Goal: Task Accomplishment & Management: Complete application form

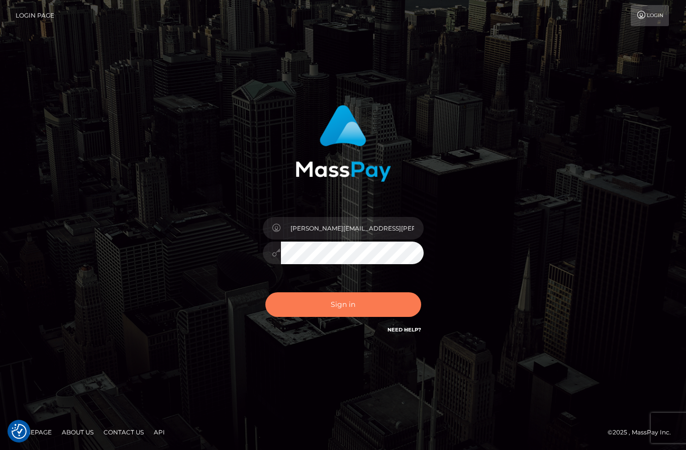
drag, startPoint x: 376, startPoint y: 306, endPoint x: 379, endPoint y: 302, distance: 5.3
click at [378, 303] on button "Sign in" at bounding box center [343, 305] width 156 height 25
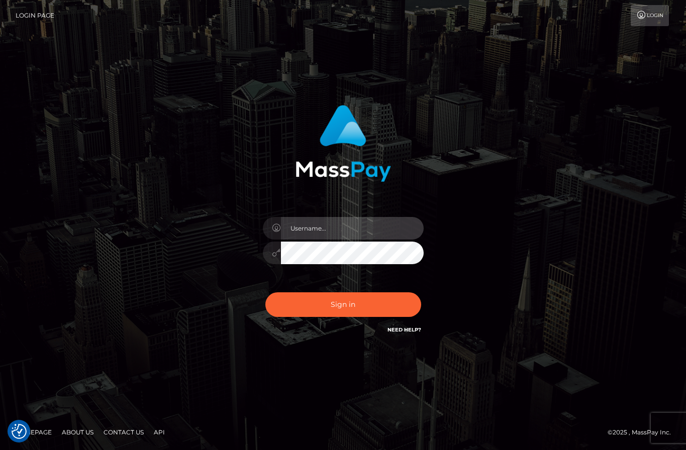
type input "frank.minyon@cforth.com2"
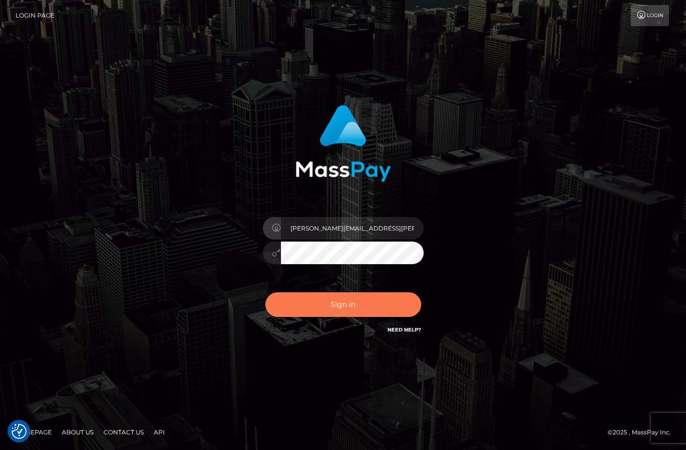
click at [385, 301] on button "Sign in" at bounding box center [343, 305] width 156 height 25
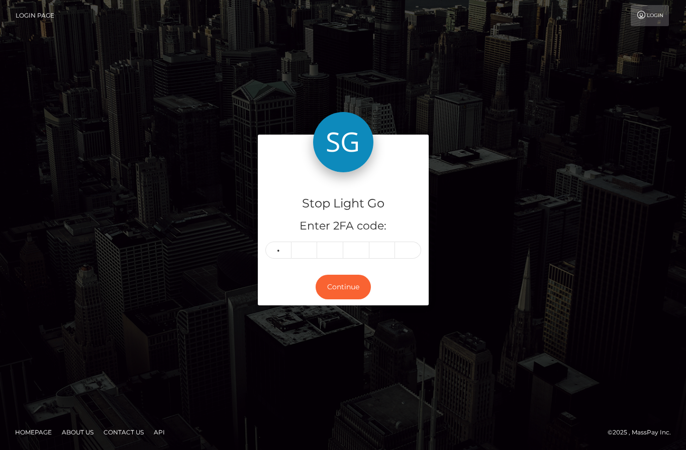
type input "2"
type input "0"
type input "2"
type input "3"
type input "7"
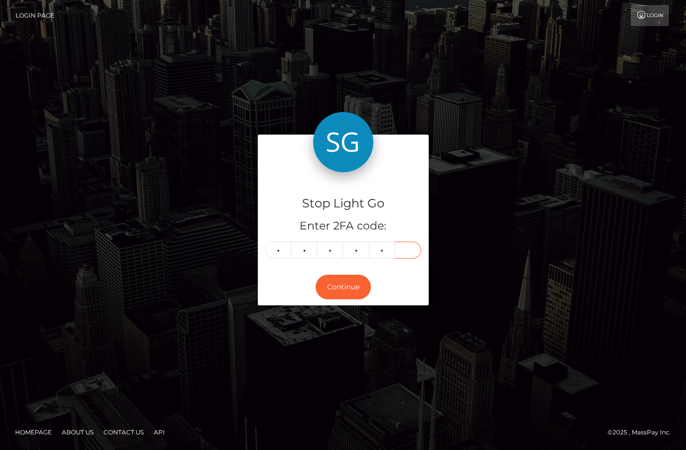
type input "5"
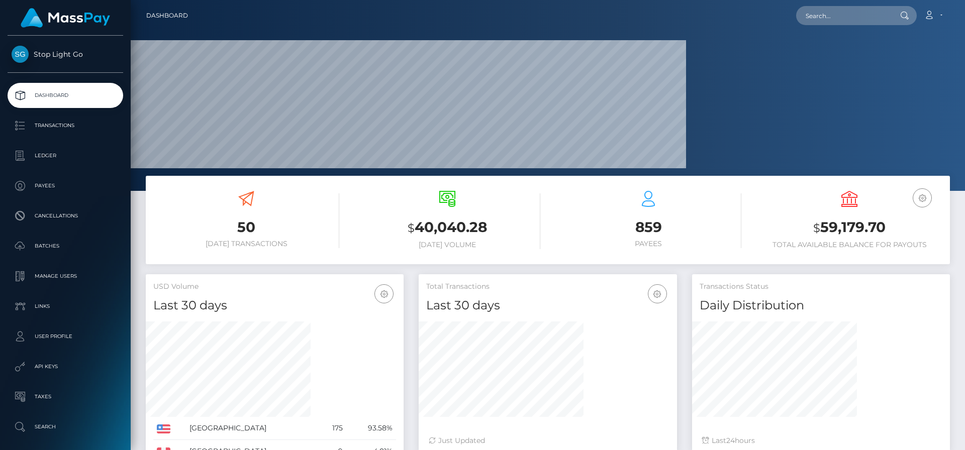
scroll to position [178, 258]
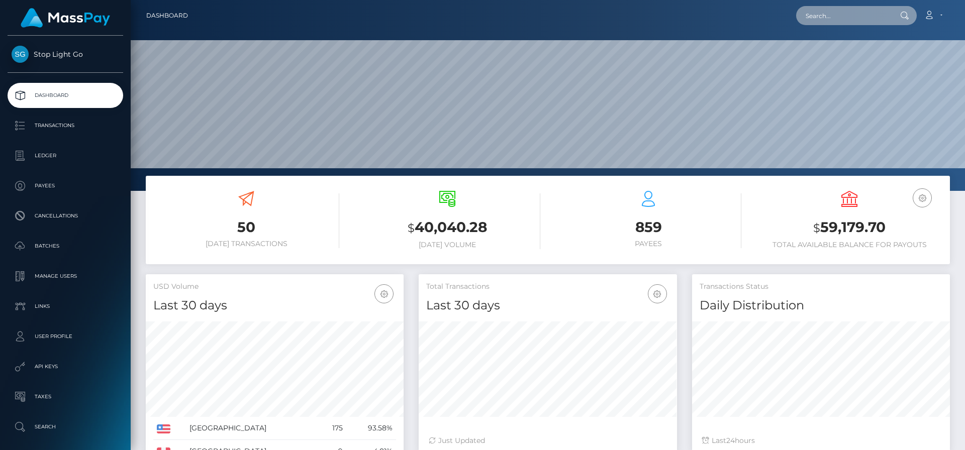
drag, startPoint x: 874, startPoint y: 12, endPoint x: 869, endPoint y: 18, distance: 7.1
click at [686, 12] on input "text" at bounding box center [843, 15] width 95 height 19
type input "frank j"
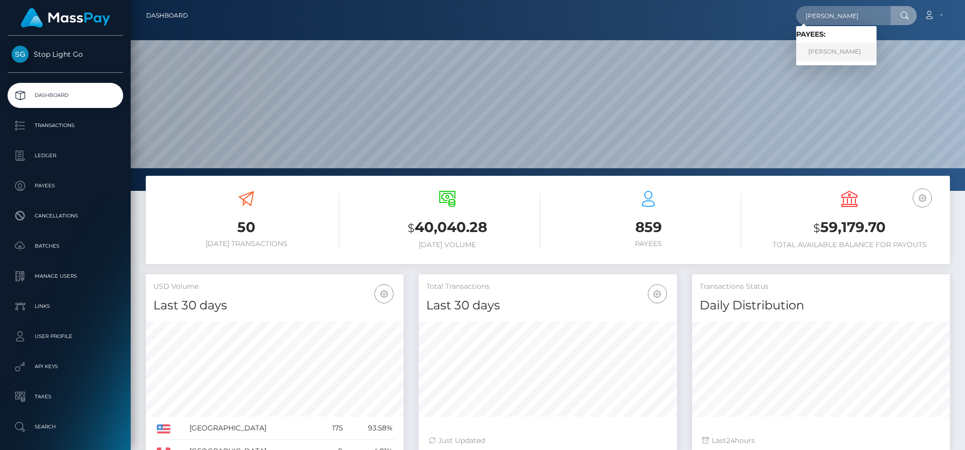
click at [686, 53] on link "Frank J Minyon" at bounding box center [836, 52] width 80 height 19
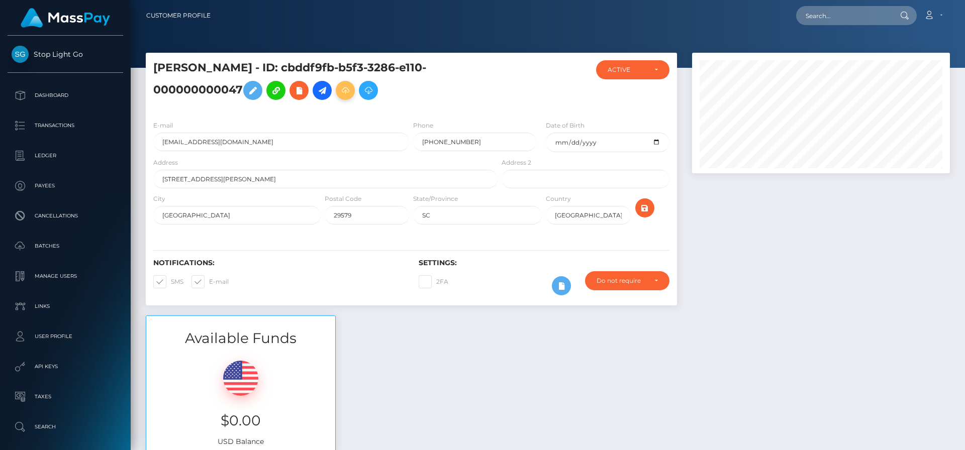
scroll to position [121, 258]
click at [322, 90] on icon at bounding box center [322, 90] width 12 height 13
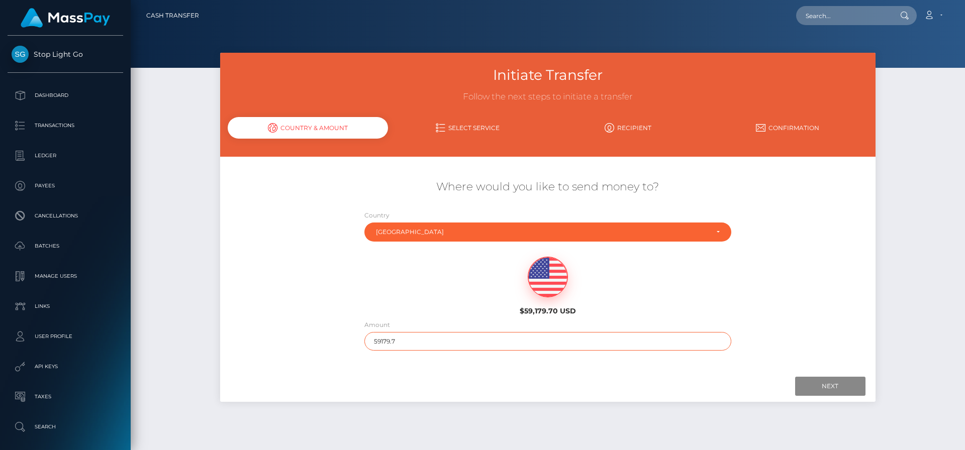
click at [480, 341] on input "59179.7" at bounding box center [548, 341] width 367 height 19
type input "3169.69"
click at [841, 385] on input "Next" at bounding box center [830, 386] width 70 height 19
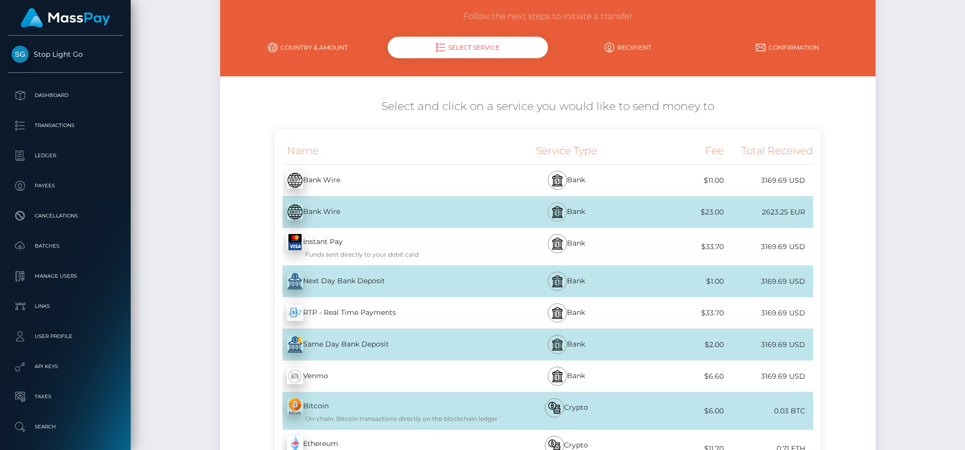
scroll to position [116, 0]
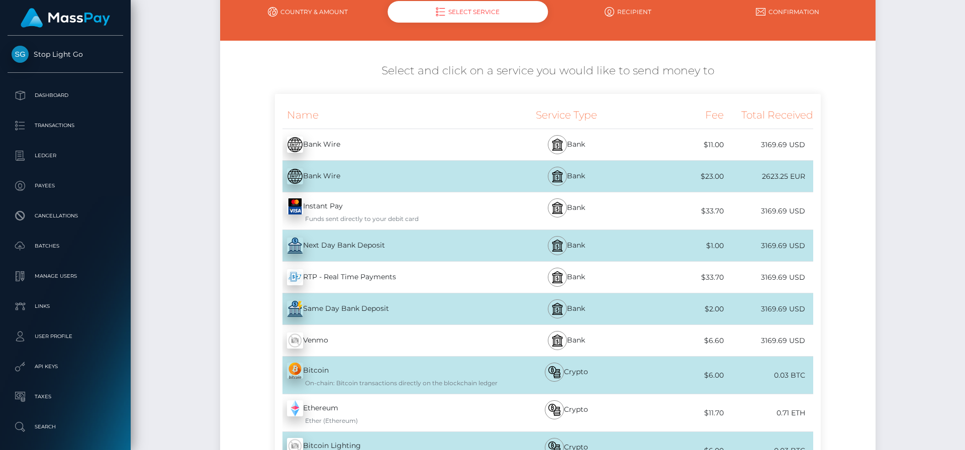
click at [444, 215] on div "Funds sent directly to your debit card" at bounding box center [393, 219] width 212 height 9
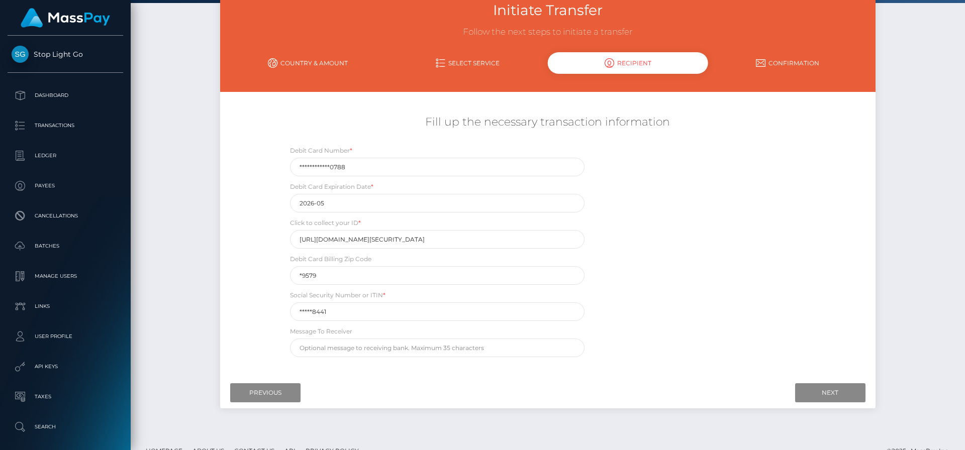
scroll to position [69, 0]
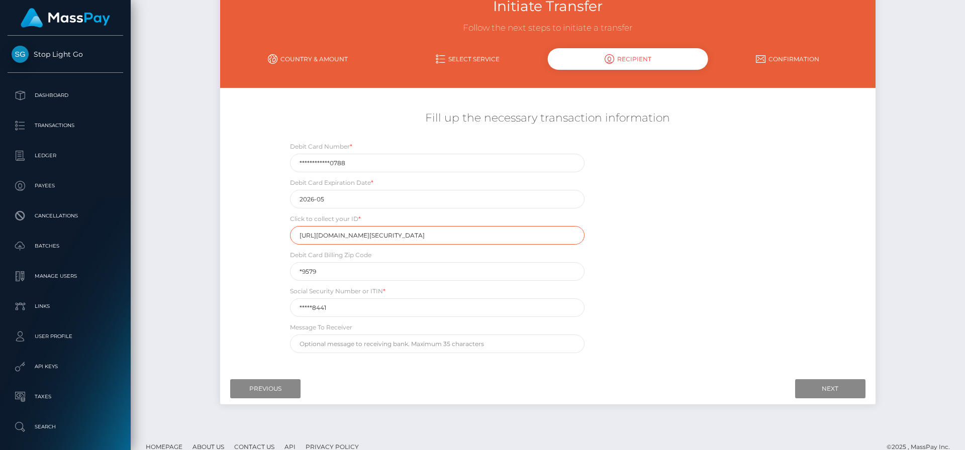
click at [469, 235] on input "https://magic.veriff.me/v/eyJhbGciOiJIUzI1NiIsInR5cCI6IkpXVCJ9.eyJpYXQiOjE3NTcx…" at bounding box center [437, 235] width 295 height 19
paste input "jcyNjAsInNlc3Npb25faWQiOiI5YmYyYTdlNC1lYjQzLTQwZTAtYmI2Ny0zNThjNmMwNjNlYzQiLCJp…"
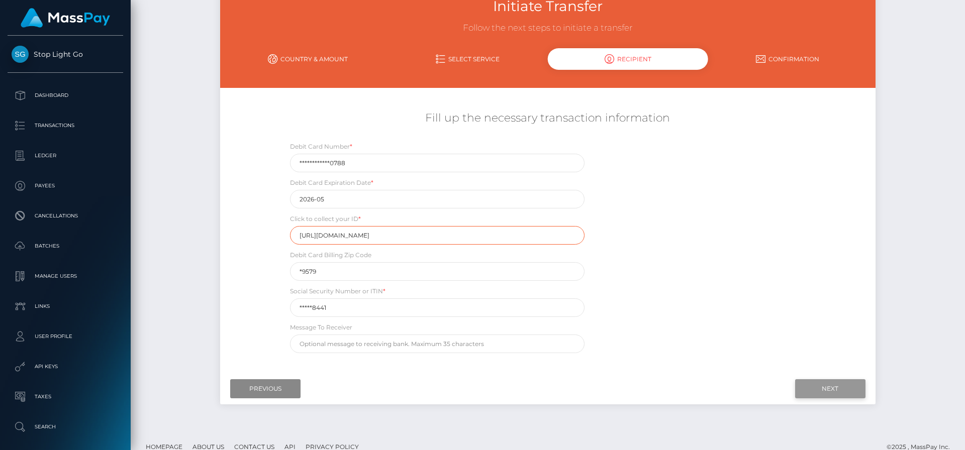
type input "https://magic.veriff.me/v/eyJhbGciOiJIUzI1NiIsInR5cCI6IkpXVCJ9.eyJpYXQiOjE3NTcx…"
click at [838, 387] on input "Next" at bounding box center [830, 389] width 70 height 19
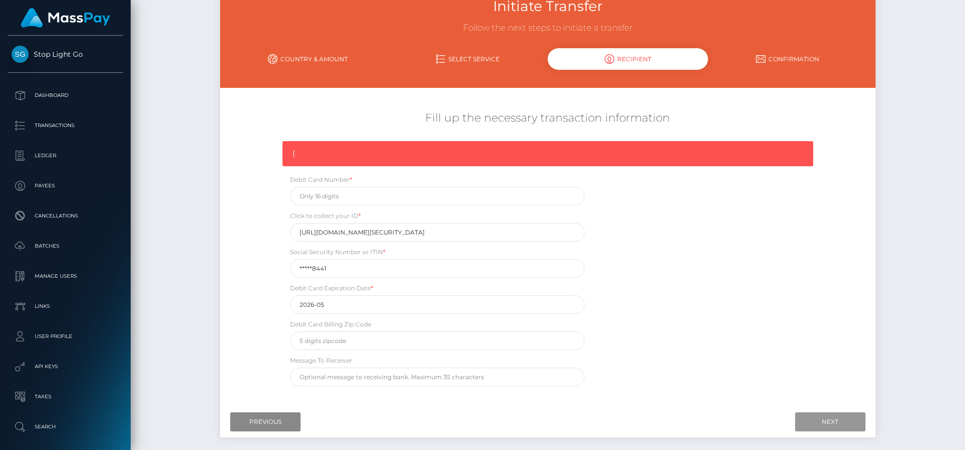
click at [290, 247] on div at bounding box center [290, 247] width 0 height 0
click at [642, 211] on div "{ Debit Card Number * Click to collect your ID * https://magic.veriff.me/v/eyJh…" at bounding box center [548, 266] width 546 height 250
click at [282, 423] on input "Previous" at bounding box center [265, 421] width 70 height 19
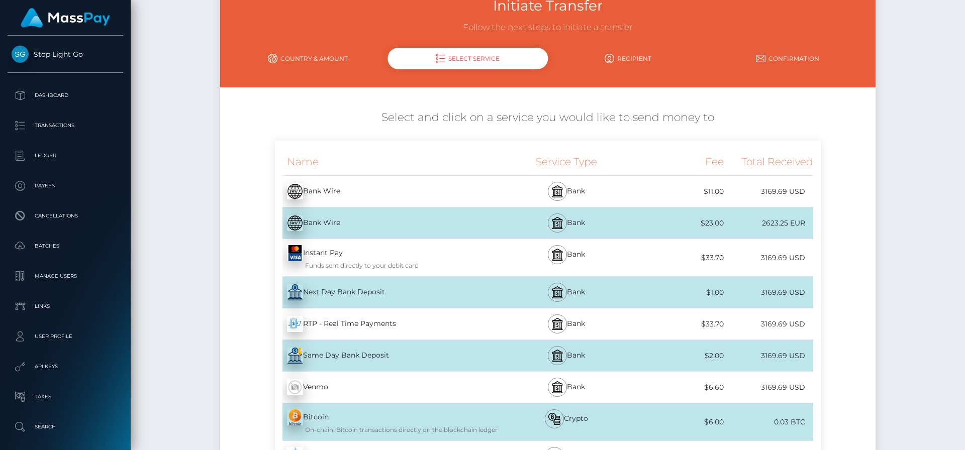
click at [372, 249] on div "Instant Pay - USD Funds sent directly to your debit card" at bounding box center [387, 257] width 224 height 37
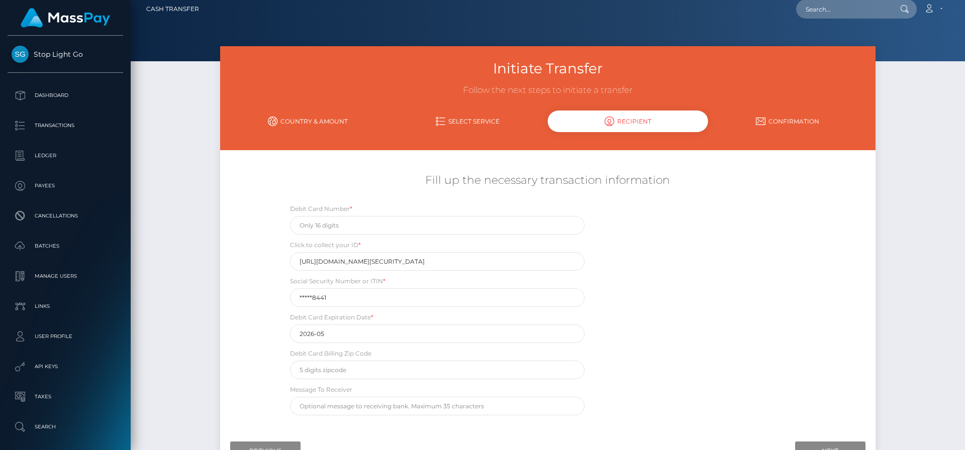
scroll to position [0, 0]
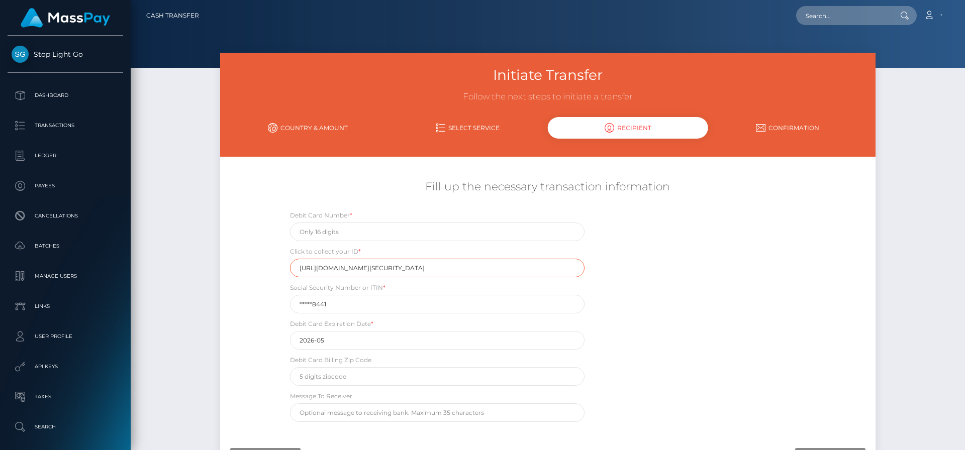
click at [504, 266] on input "https://magic.veriff.me/v/eyJhbGciOiJIUzI1NiIsInR5cCI6IkpXVCJ9.eyJpYXQiOjE3NTcx…" at bounding box center [437, 268] width 295 height 19
click at [442, 270] on input "https://magic.veriff.me/v/eyJhbGciOiJIUzI1NiIsInR5cCI6IkpXVCJ9.eyJpYXQiOjE3NTcx…" at bounding box center [437, 268] width 295 height 19
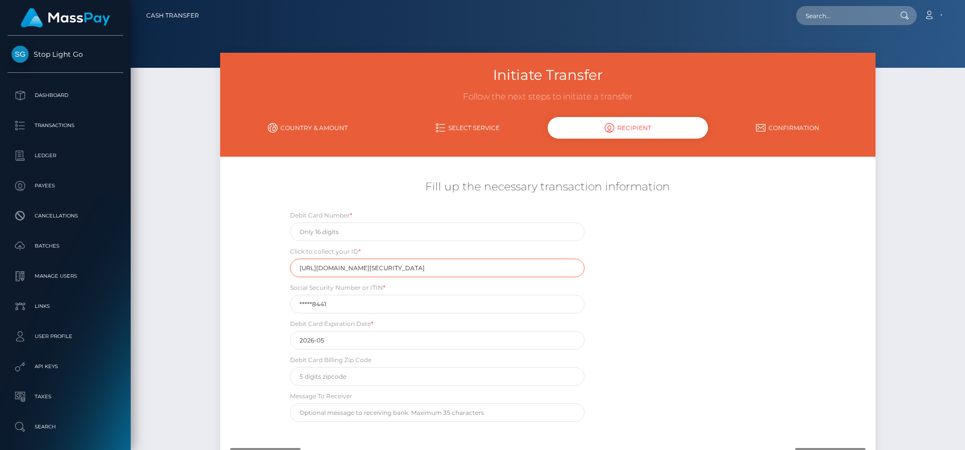
click at [442, 270] on input "https://magic.veriff.me/v/eyJhbGciOiJIUzI1NiIsInR5cCI6IkpXVCJ9.eyJpYXQiOjE3NTcx…" at bounding box center [437, 268] width 295 height 19
paste input "ZnJhbmttaW55b25AYmVsbHNvdXRoLm5ldA=="
type input "https://magic.veriff.me/v/eyJhbGciOiJIUzI1NiIsInR5cCI6IkpXVCJ9.eyJpYXQiOjE3NTcx…"
click at [681, 314] on div "Debit Card Number * Click to collect your ID * https://magic.veriff.me/v/eyJhbG…" at bounding box center [548, 318] width 546 height 217
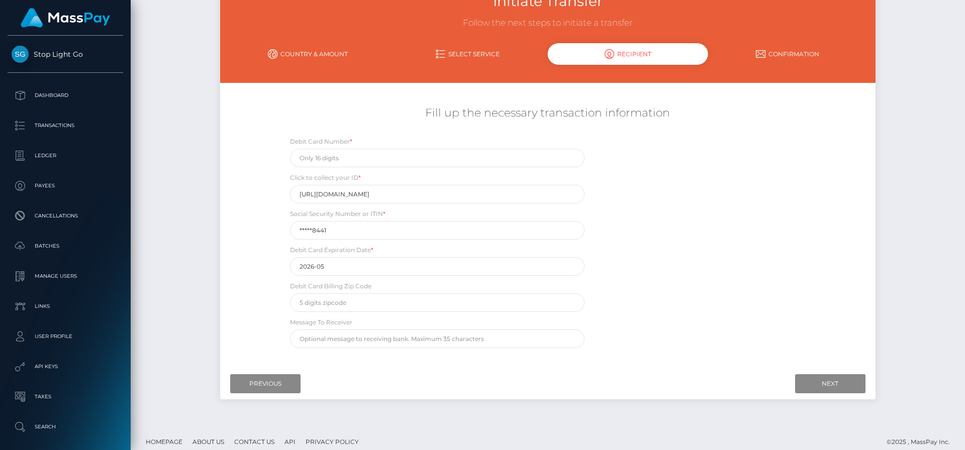
scroll to position [83, 0]
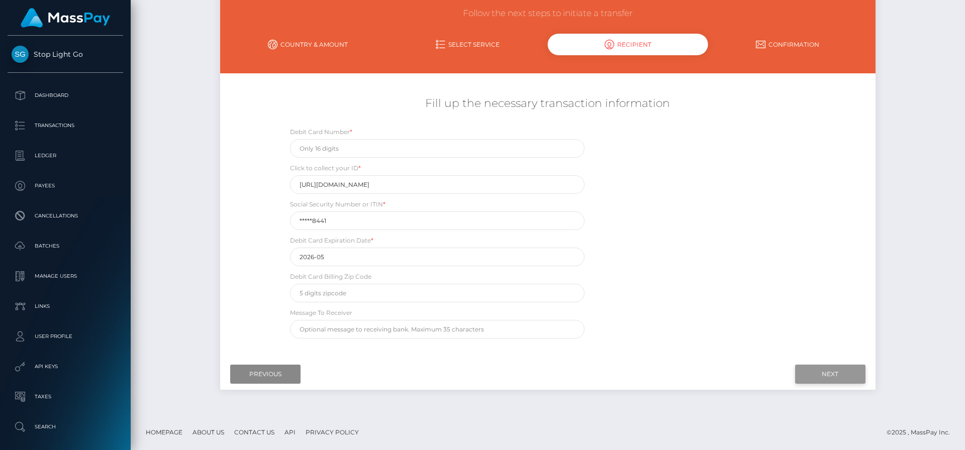
click at [820, 372] on input "Next" at bounding box center [830, 374] width 70 height 19
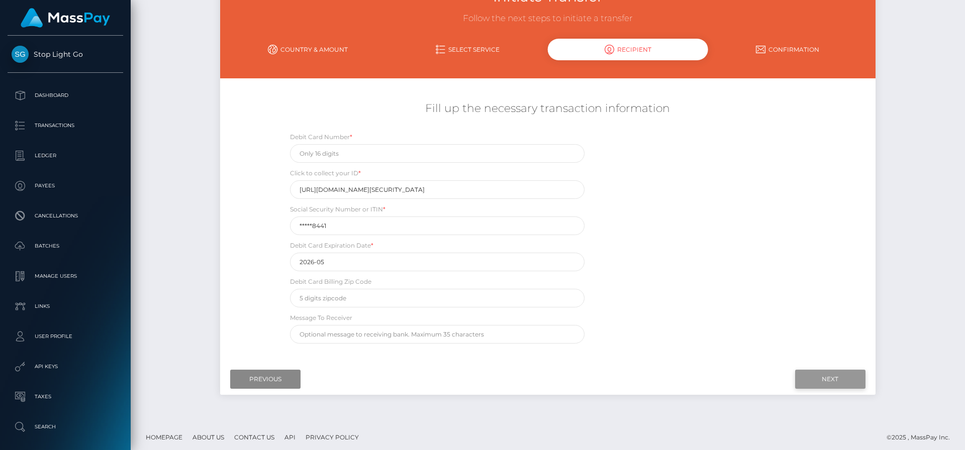
scroll to position [59, 0]
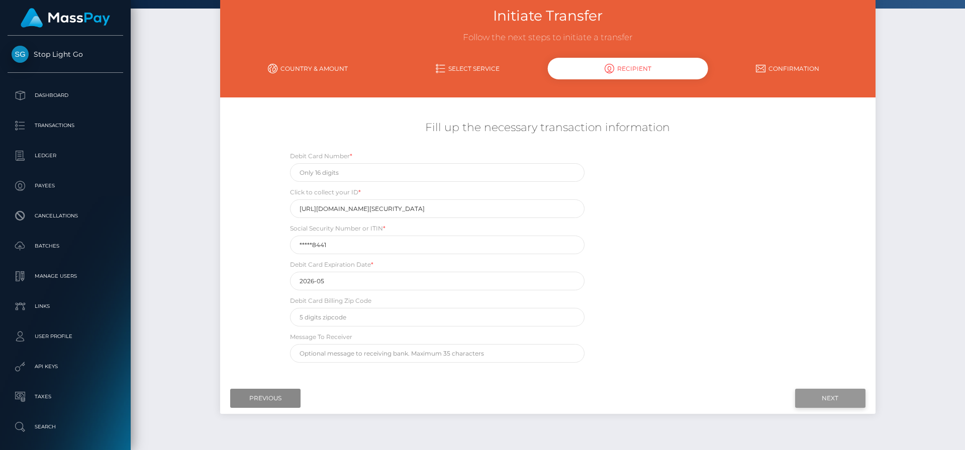
click at [828, 399] on input "Next" at bounding box center [830, 398] width 70 height 19
click at [833, 400] on input "Next" at bounding box center [830, 398] width 70 height 19
click at [511, 208] on input "https://magic.veriff.me/v/eyJhbGciOiJIUzI1NiIsInR5cCI6IkpXVCJ9.eyJpYXQiOjE3NTcx…" at bounding box center [437, 209] width 295 height 19
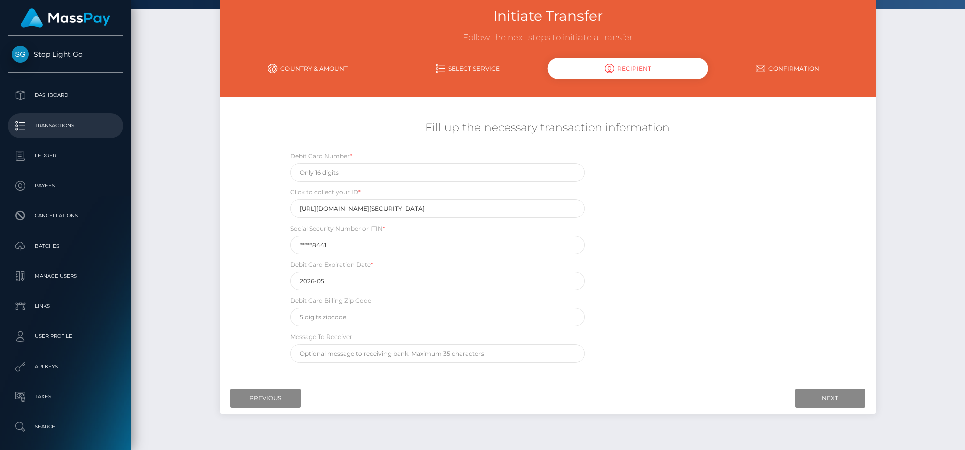
click at [59, 122] on p "Transactions" at bounding box center [66, 125] width 108 height 15
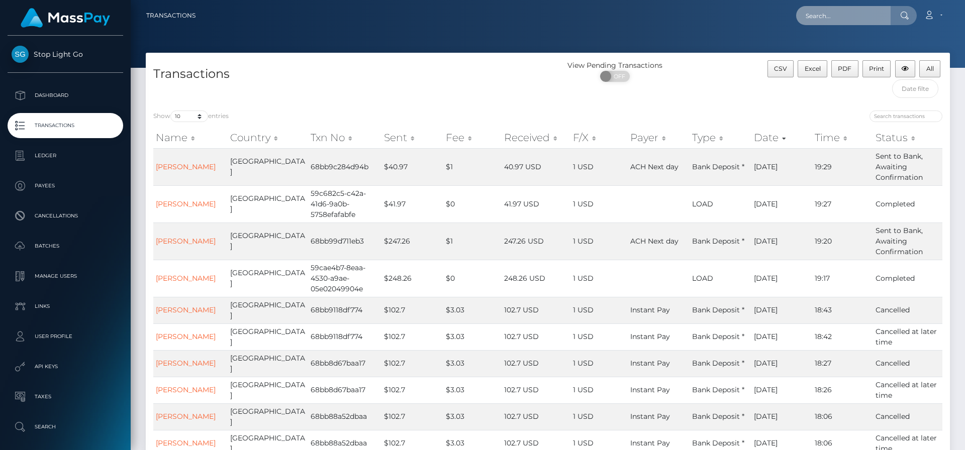
click at [854, 19] on input "text" at bounding box center [843, 15] width 95 height 19
type input "frank j"
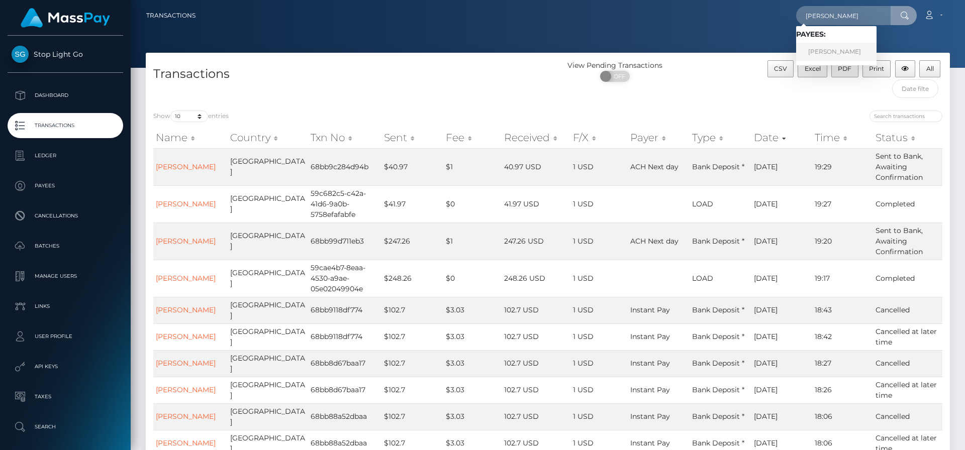
click at [845, 53] on link "Frank J Minyon" at bounding box center [836, 52] width 80 height 19
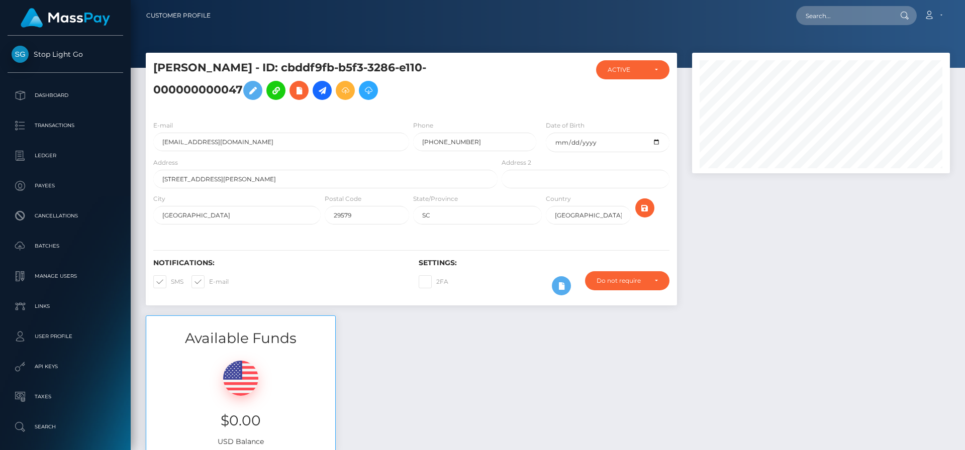
scroll to position [121, 258]
drag, startPoint x: 272, startPoint y: 66, endPoint x: 241, endPoint y: 92, distance: 40.4
click at [241, 92] on h5 "Frank J Minyon - ID: cbddf9fb-b5f3-3286-e110-000000000047" at bounding box center [322, 82] width 339 height 45
copy h5 "cbddf9fb-b5f3-3286-e110-000000000047"
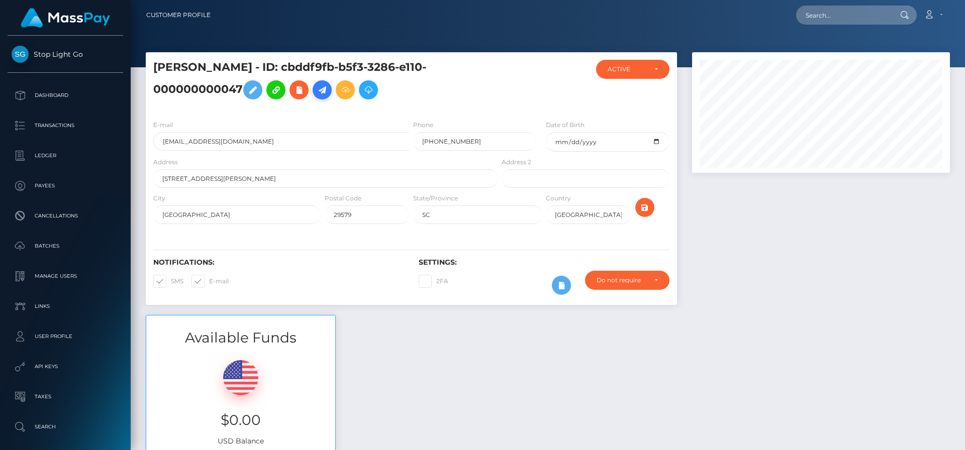
click at [326, 90] on icon at bounding box center [322, 90] width 12 height 13
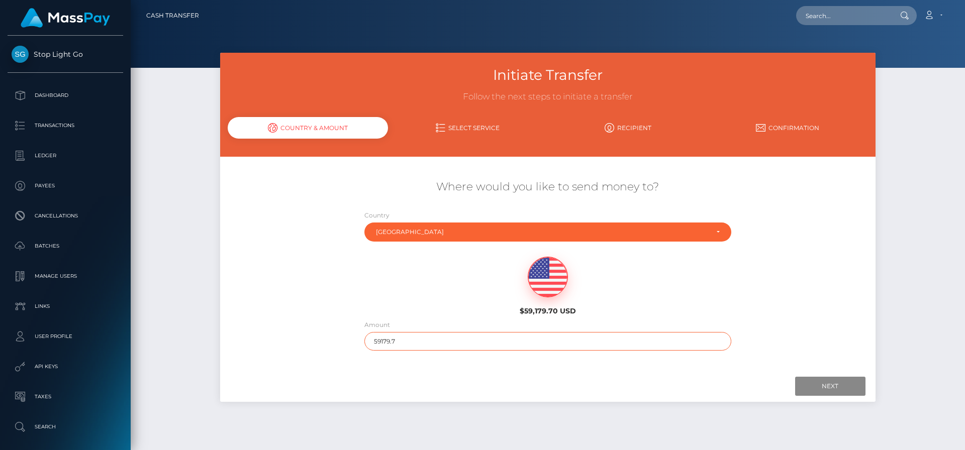
click at [465, 338] on input "59179.7" at bounding box center [548, 341] width 367 height 19
drag, startPoint x: 465, startPoint y: 338, endPoint x: 457, endPoint y: 338, distance: 8.1
click at [465, 338] on input "59179.7" at bounding box center [548, 341] width 367 height 19
type input "3170.69"
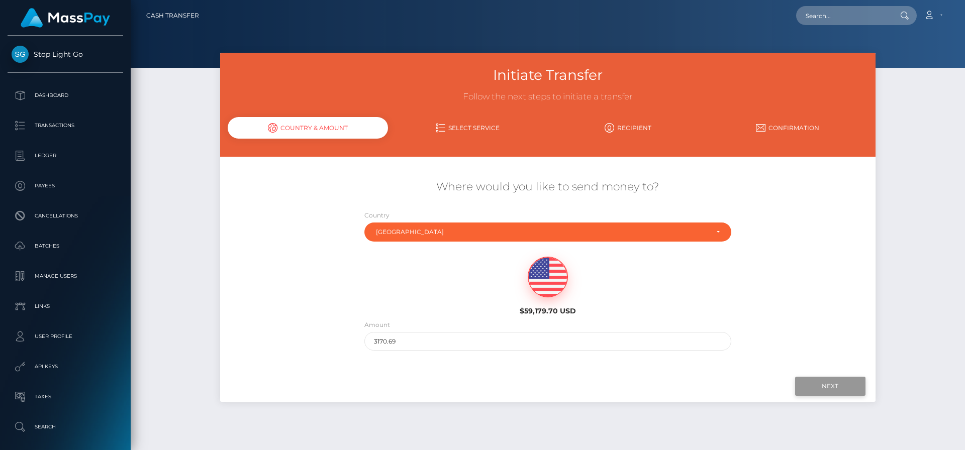
click at [830, 382] on input "Next" at bounding box center [830, 386] width 70 height 19
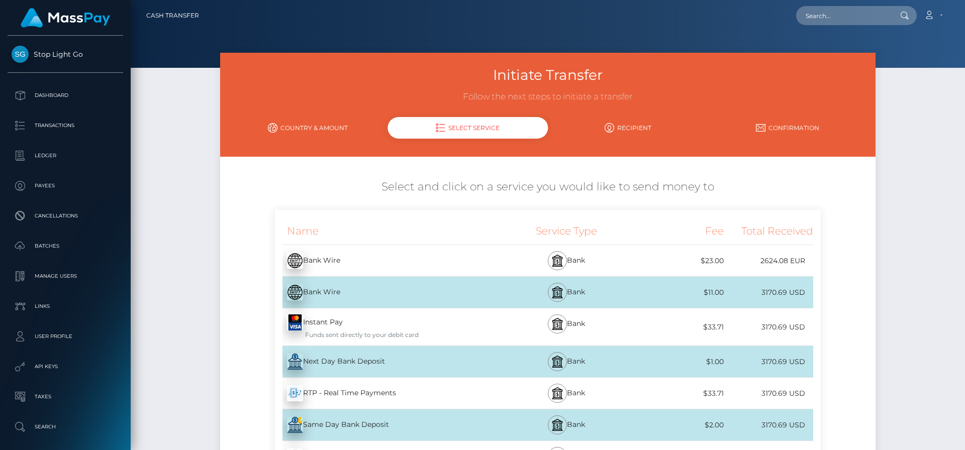
click at [432, 326] on div "Instant Pay - USD Funds sent directly to your debit card" at bounding box center [387, 327] width 224 height 37
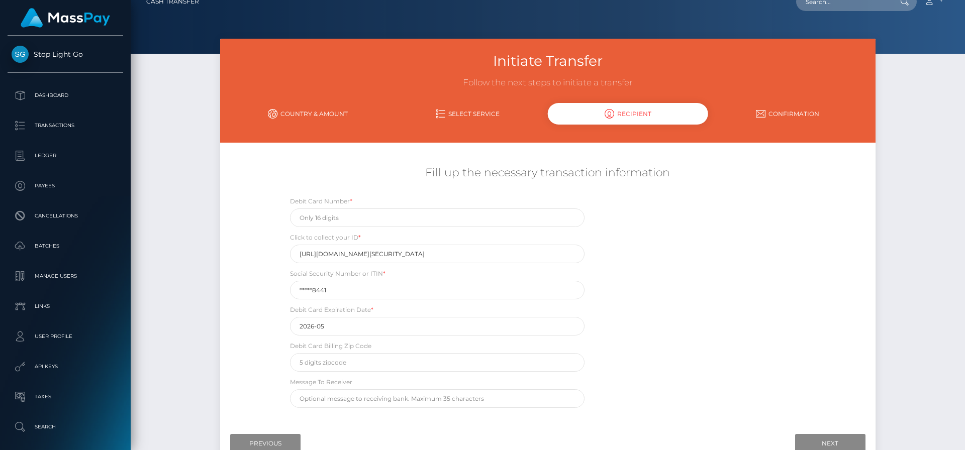
scroll to position [19, 0]
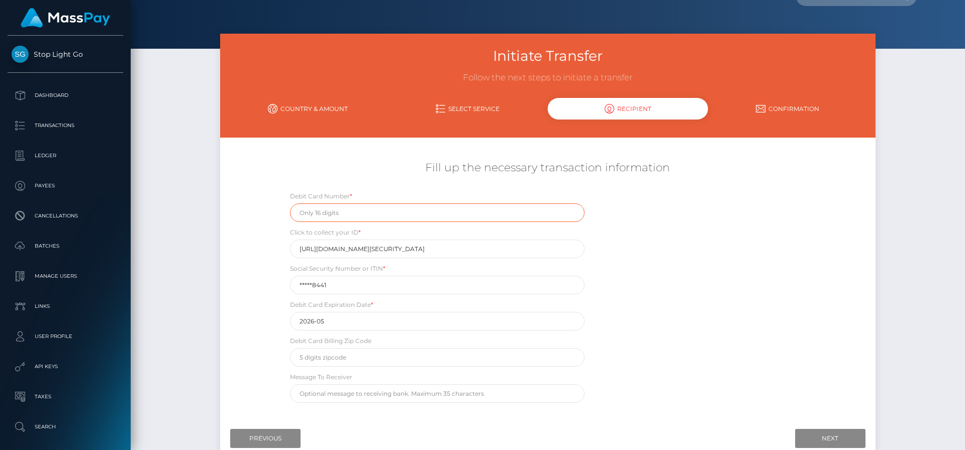
click at [405, 214] on input "text" at bounding box center [437, 213] width 295 height 19
type input "4737023066520788"
click at [669, 262] on div "Debit Card Number * 4737023066520788 Click to collect your ID * https://magic.v…" at bounding box center [548, 299] width 546 height 217
click at [454, 248] on input "https://magic.veriff.me/v/eyJhbGciOiJIUzI1NiIsInR5cCI6IkpXVCJ9.eyJpYXQiOjE3NTcx…" at bounding box center [437, 249] width 295 height 19
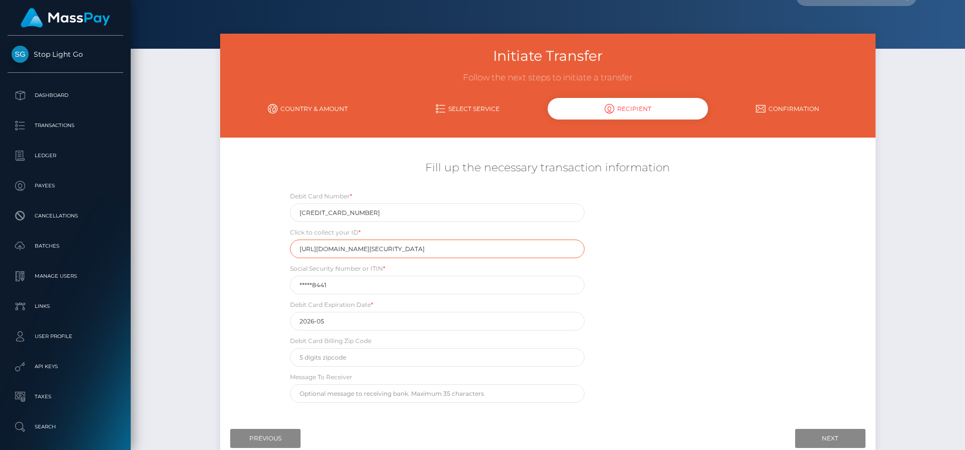
drag, startPoint x: 411, startPoint y: 249, endPoint x: 668, endPoint y: 252, distance: 257.4
click at [668, 252] on div "Debit Card Number * 4737023066520788 Click to collect your ID * https://magic.v…" at bounding box center [548, 299] width 546 height 217
paste input "cbddf9fb-b5f3-3286-e110-000000000047"
type input "https://magic.veriff.me/v/eyJhbGciOiJIUzI1NiIsInR5cCI6IkpXVCJ9.eyJpYXQiOjE3NTcx…"
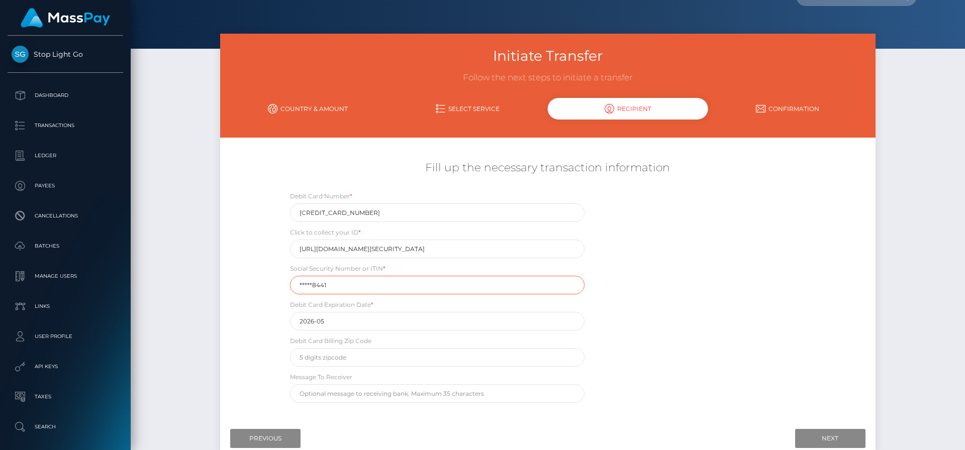
click at [400, 284] on input "*****8441" at bounding box center [437, 285] width 295 height 19
type input "155628441"
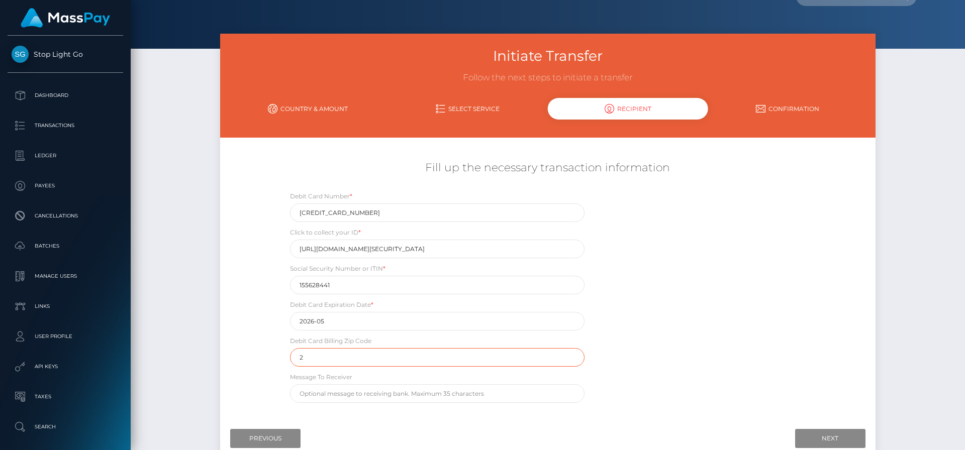
scroll to position [25, 0]
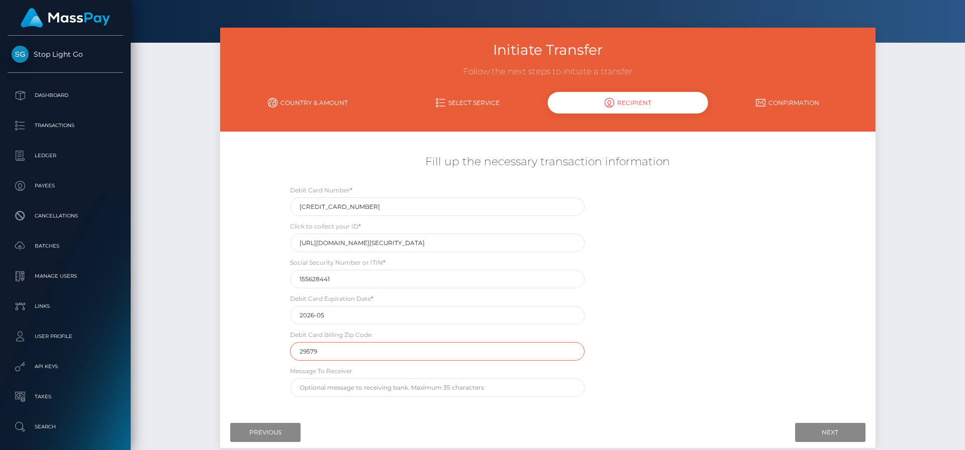
type input "29579"
click at [703, 257] on div "Debit Card Number * 4737023066520788 Click to collect your ID * https://magic.v…" at bounding box center [548, 293] width 546 height 217
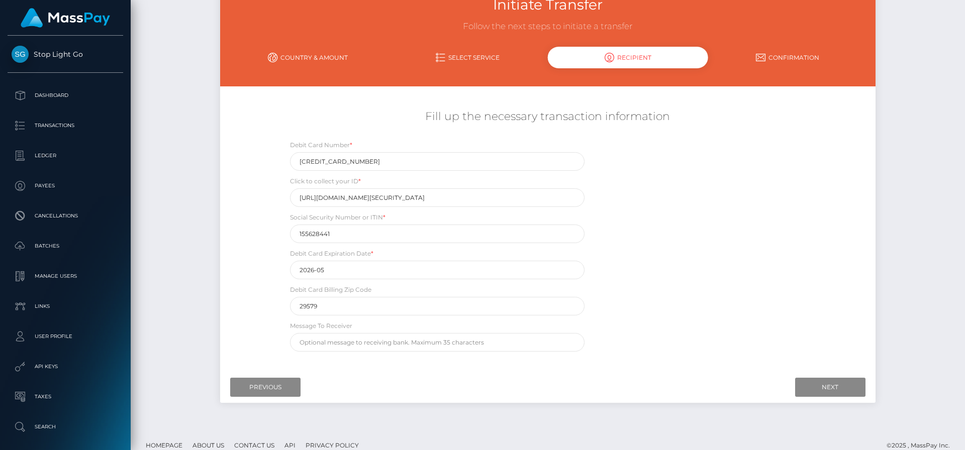
scroll to position [77, 0]
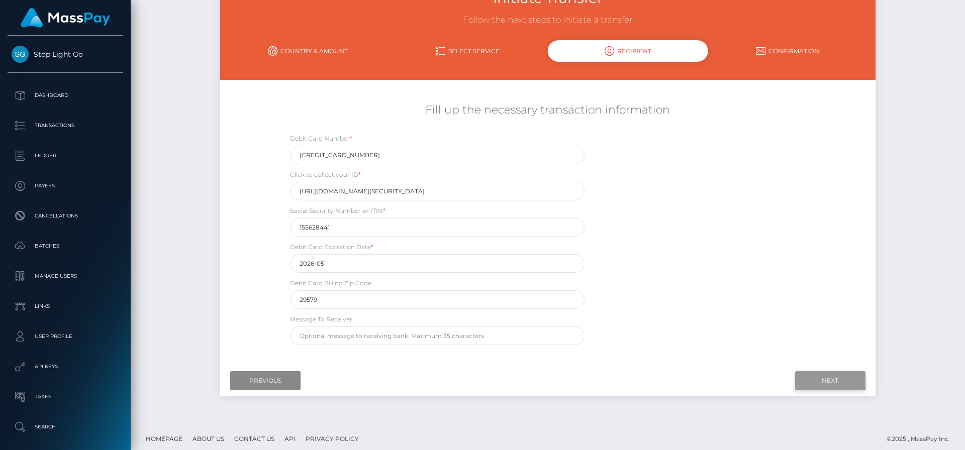
click at [827, 378] on input "Next" at bounding box center [830, 381] width 70 height 19
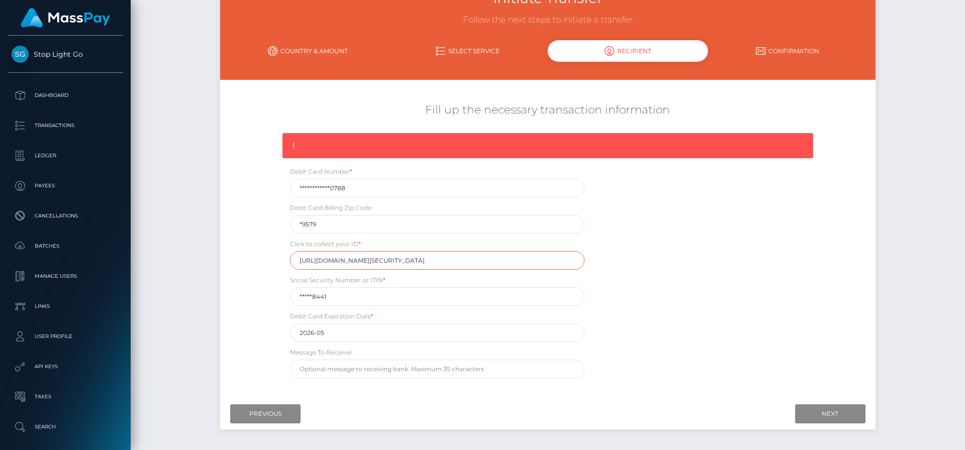
click at [516, 264] on input "https://magic.veriff.me/v/eyJhbGciOiJIUzI1NiIsInR5cCI6IkpXVCJ9.eyJpYXQiOjE3NTcx…" at bounding box center [437, 260] width 295 height 19
click at [516, 262] on input "https://magic.veriff.me/v/eyJhbGciOiJIUzI1NiIsInR5cCI6IkpXVCJ9.eyJpYXQiOjE3NTcx…" at bounding box center [437, 260] width 295 height 19
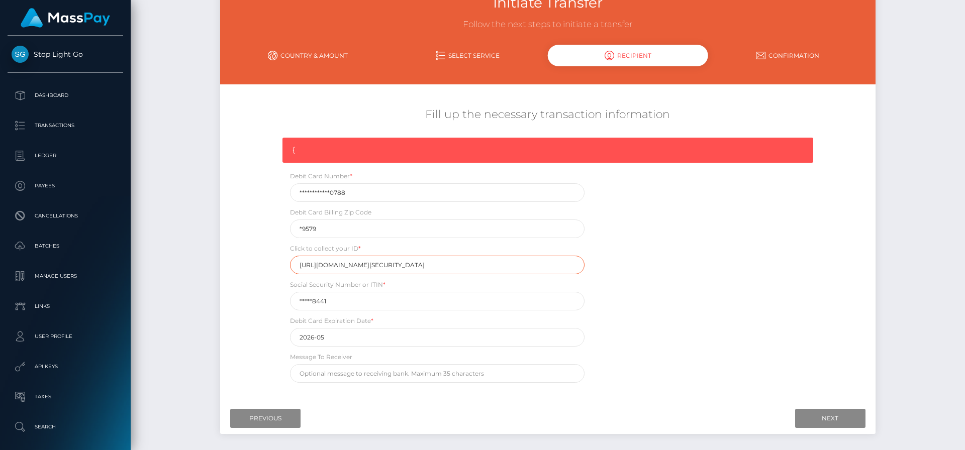
scroll to position [72, 0]
click at [376, 265] on input "https://magic.veriff.me/v/eyJhbGciOiJIUzI1NiIsInR5cCI6IkpXVCJ9.eyJpYXQiOjE3NTcx…" at bounding box center [437, 265] width 295 height 19
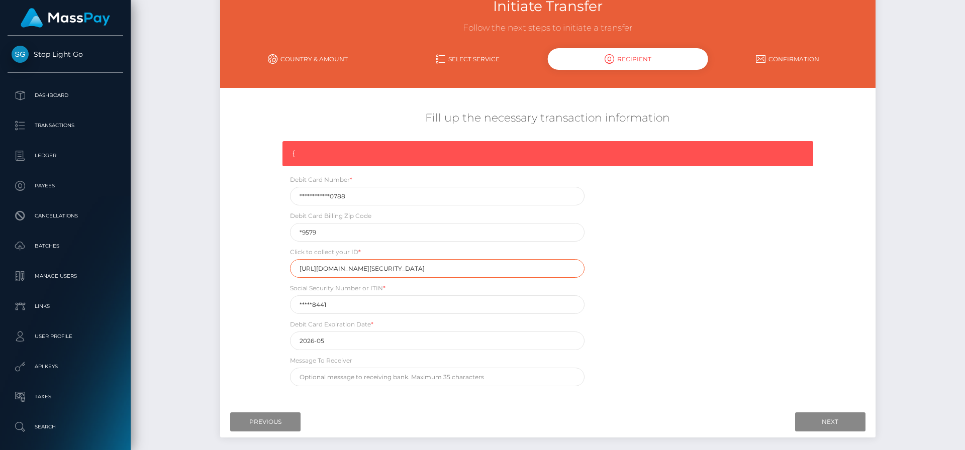
scroll to position [0, 1063]
drag, startPoint x: 373, startPoint y: 266, endPoint x: 826, endPoint y: 269, distance: 453.0
click at [826, 269] on div "**********" at bounding box center [547, 249] width 655 height 286
paste input "cbddf9fb-b5f3-3286-e110-000000000047"
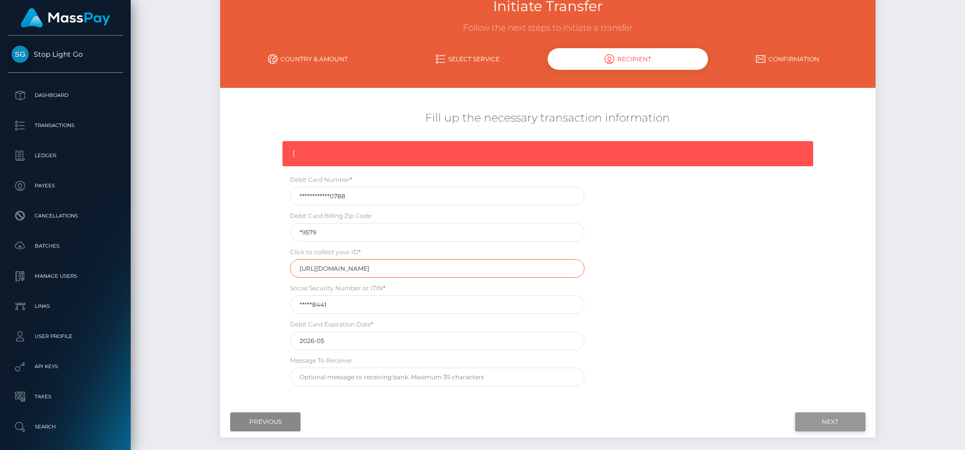
type input "https://magic.veriff.me/v/cbddf9fb-b5f3-3286-e110-000000000047"
click at [830, 423] on input "Next" at bounding box center [830, 422] width 70 height 19
click at [452, 265] on input "https://magic.veriff.me/v/eyJhbGciOiJIUzI1NiIsInR5cCI6IkpXVCJ9.eyJpYXQiOjE3NTcx…" at bounding box center [437, 268] width 295 height 19
click at [688, 241] on div "{ Debit Card Expiration Date * 2026-05 Debit Card Number * Click to collect you…" at bounding box center [548, 266] width 546 height 250
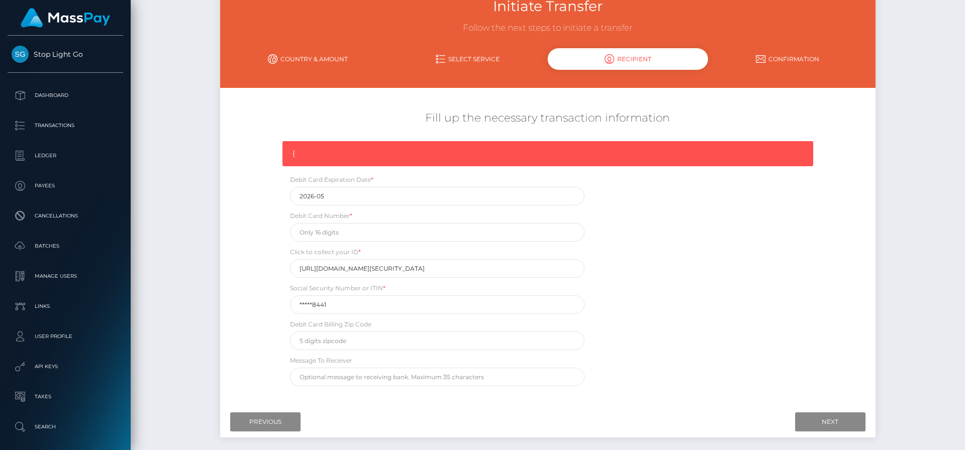
scroll to position [0, 0]
click at [310, 253] on label "Click to collect your ID *" at bounding box center [325, 252] width 71 height 9
click at [279, 419] on input "Previous" at bounding box center [265, 422] width 70 height 19
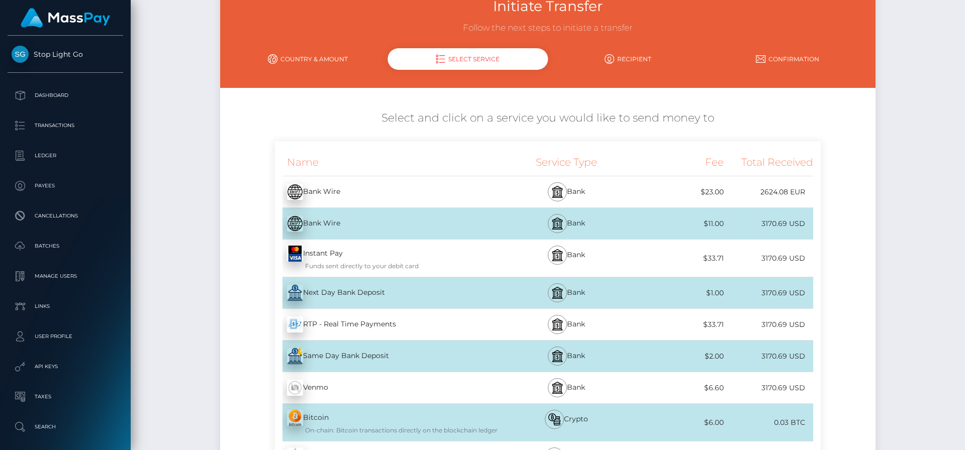
click at [375, 254] on div "Instant Pay - USD Funds sent directly to your debit card" at bounding box center [387, 258] width 224 height 37
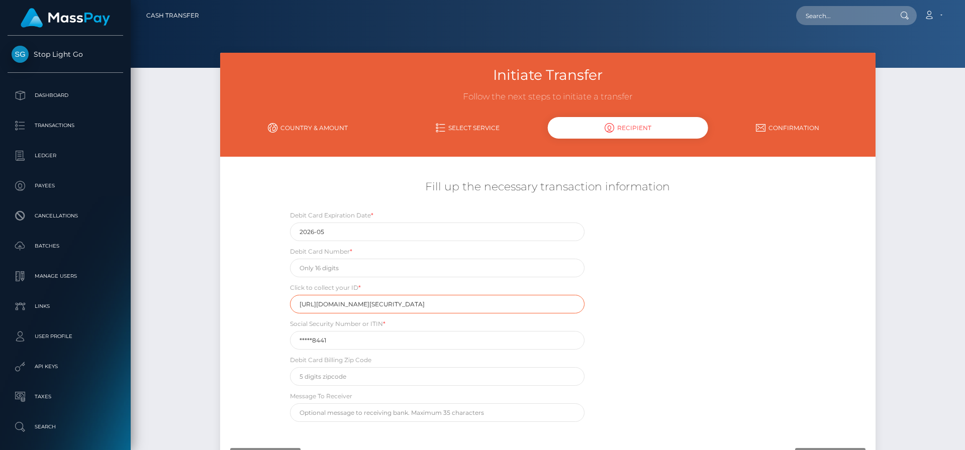
click at [458, 305] on input "https://magic.veriff.me/v/eyJhbGciOiJIUzI1NiIsInR5cCI6IkpXVCJ9.eyJpYXQiOjE3NTcx…" at bounding box center [437, 304] width 295 height 19
click at [687, 289] on div "Debit Card Expiration Date * 2026-05 Debit Card Number * Click to collect your …" at bounding box center [548, 318] width 546 height 217
click at [354, 267] on input "text" at bounding box center [437, 268] width 295 height 19
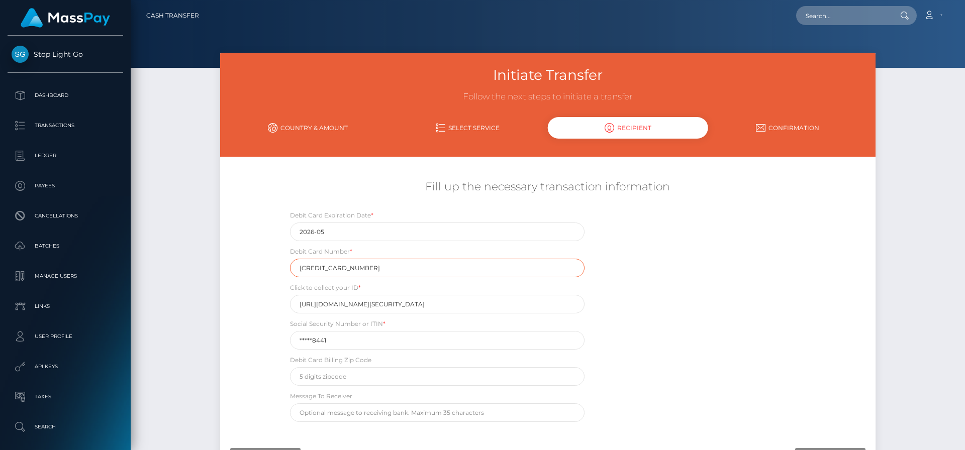
type input "4737023066520788"
click at [718, 327] on div "Debit Card Expiration Date * 2026-05 Debit Card Number * 4737023066520788 Click…" at bounding box center [548, 318] width 546 height 217
click at [321, 341] on input "*****8441" at bounding box center [437, 340] width 295 height 19
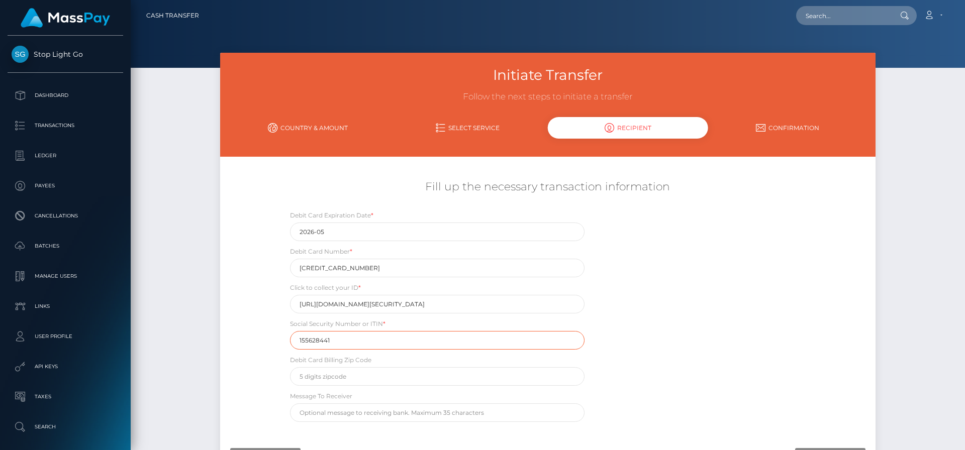
type input "155628441"
drag, startPoint x: 669, startPoint y: 267, endPoint x: 577, endPoint y: 351, distance: 124.6
click at [669, 267] on div "Debit Card Expiration Date * 2026-05 Debit Card Number * 4737023066520788 Click…" at bounding box center [548, 318] width 546 height 217
click at [398, 373] on input "text" at bounding box center [437, 377] width 295 height 19
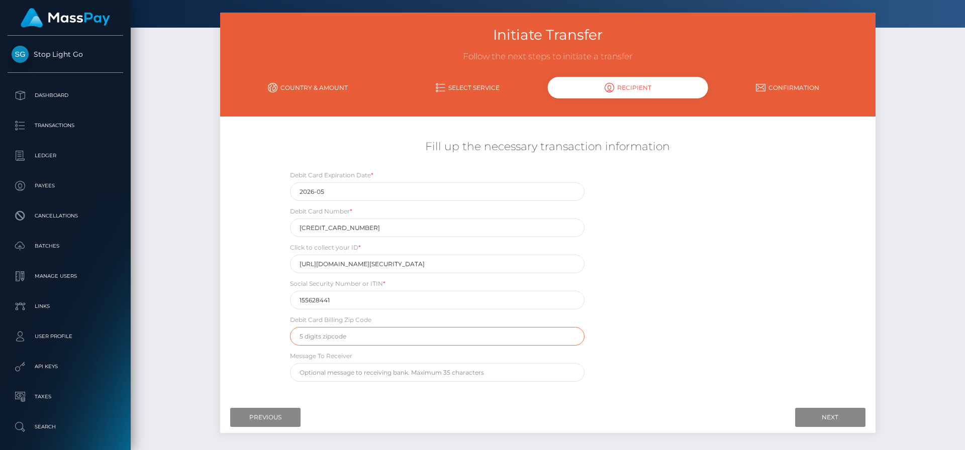
scroll to position [41, 0]
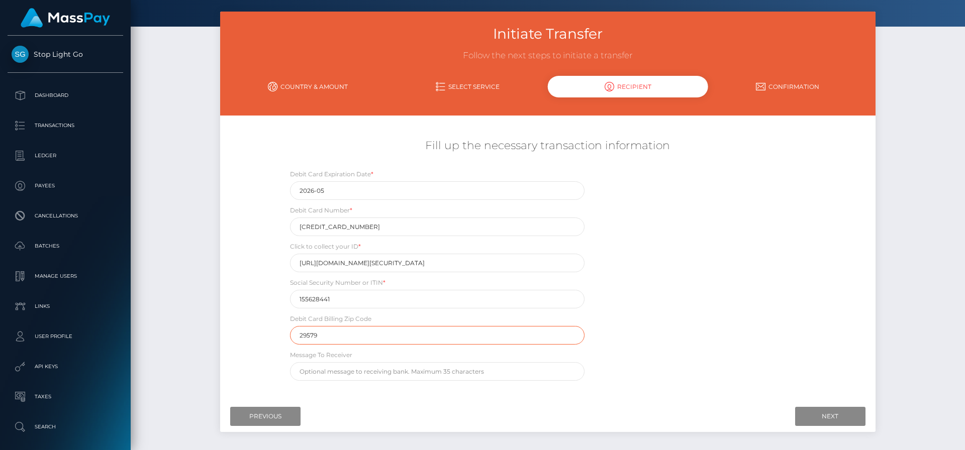
type input "29579"
click at [740, 285] on div "Debit Card Expiration Date * 2026-05 Debit Card Number * 4737023066520788 Click…" at bounding box center [548, 277] width 546 height 217
drag, startPoint x: 493, startPoint y: 262, endPoint x: 659, endPoint y: 269, distance: 165.6
click at [659, 269] on div "Debit Card Expiration Date * 2026-05 Debit Card Number * 4737023066520788 Click…" at bounding box center [548, 277] width 546 height 217
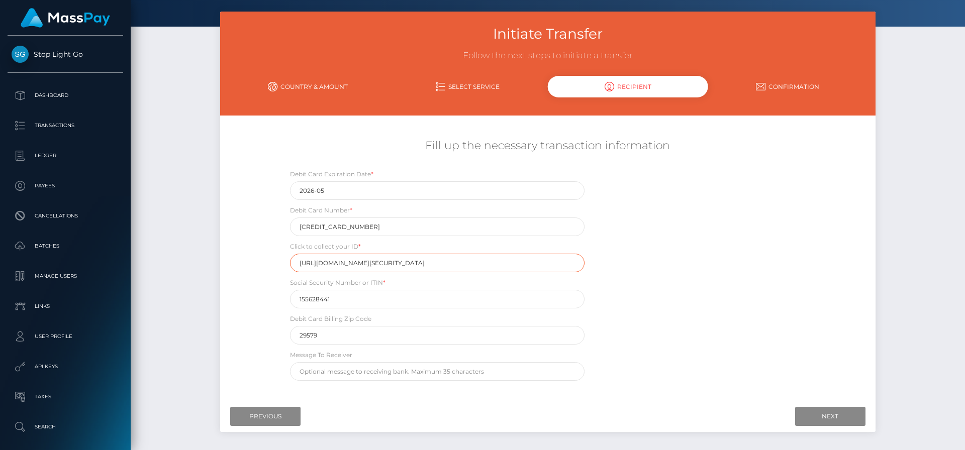
click at [508, 263] on input "https://magic.veriff.me/v/eyJhbGciOiJIUzI1NiIsInR5cCI6IkpXVCJ9.eyJpYXQiOjE3NTcx…" at bounding box center [437, 263] width 295 height 19
drag, startPoint x: 495, startPoint y: 263, endPoint x: 692, endPoint y: 277, distance: 198.1
click at [693, 277] on div "Debit Card Expiration Date * 2026-05 Debit Card Number * 4737023066520788 Click…" at bounding box center [548, 277] width 546 height 217
paste input "cbddf9fb-b5f3-3286-e110-000000000047"
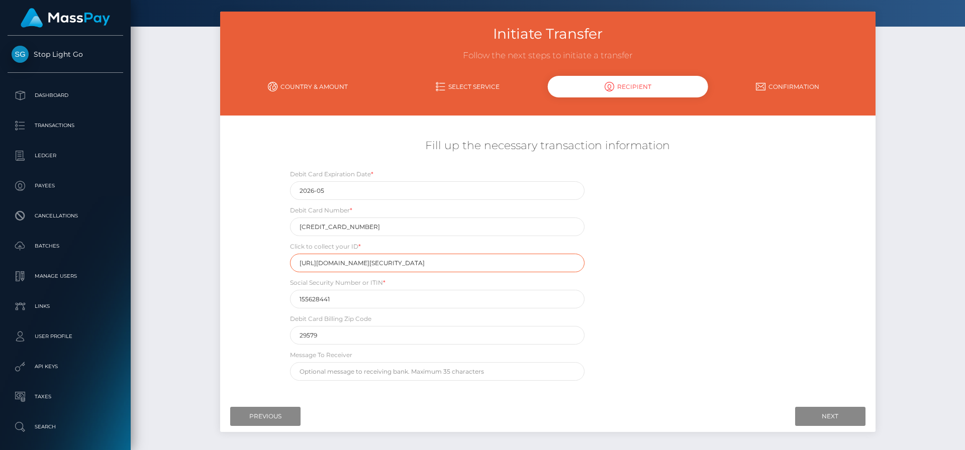
scroll to position [0, 1094]
click at [487, 263] on input "https://magic.veriff.me/v/eyJhbGciOiJIUzI1NiIsInR5cCI6IkpXVCJ9.eyJpYXQiOjE3NTcx…" at bounding box center [437, 263] width 295 height 19
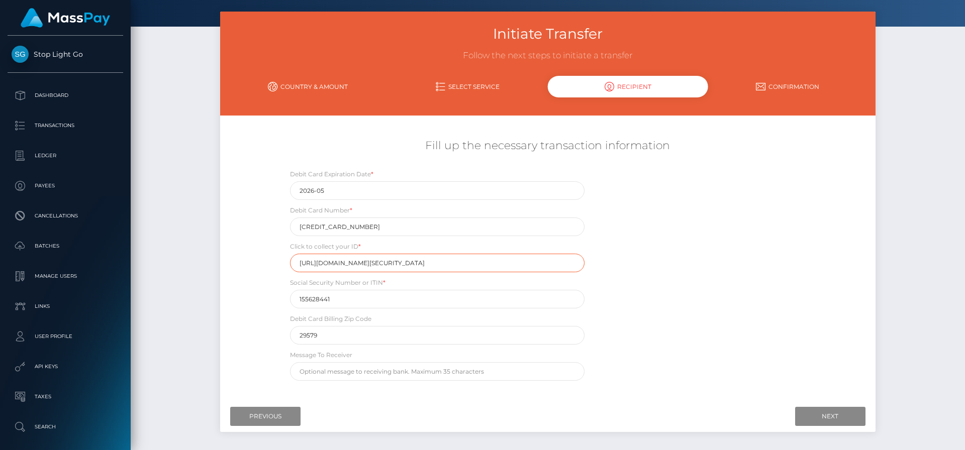
paste input "text"
type input "cbddf9fb-b5f3-3286-e110-000000000047"
click at [831, 419] on input "Next" at bounding box center [830, 416] width 70 height 19
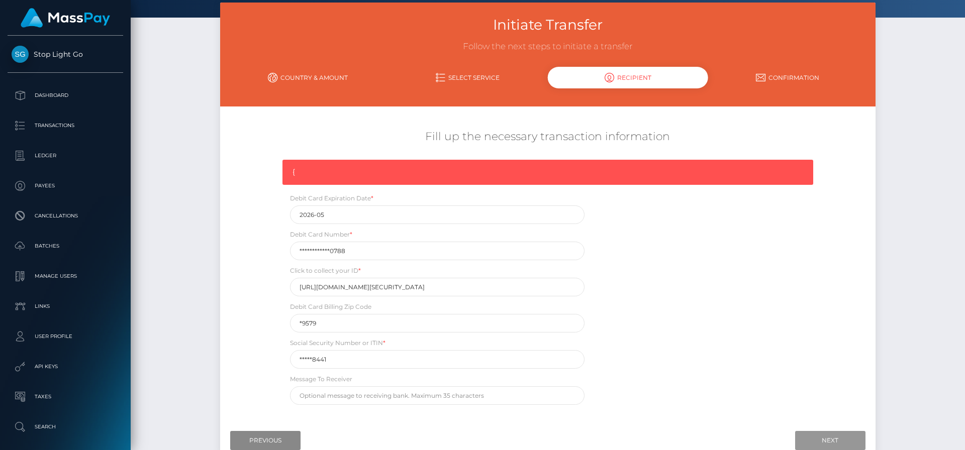
scroll to position [116, 0]
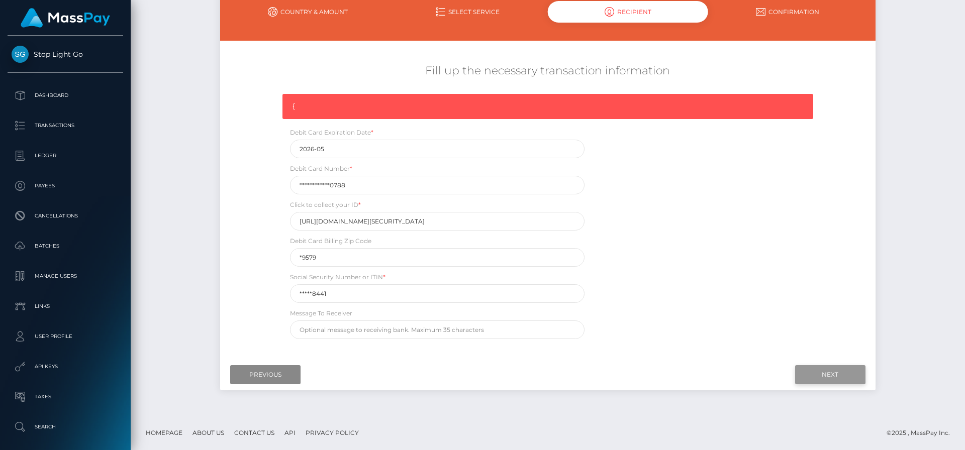
click at [840, 373] on input "Next" at bounding box center [830, 375] width 70 height 19
drag, startPoint x: 431, startPoint y: 185, endPoint x: 687, endPoint y: 194, distance: 256.1
click at [687, 194] on div "{ Debit Card Number * Click to collect your ID * https://magic.veriff.me/v/eyJh…" at bounding box center [548, 219] width 546 height 250
paste input "cbddf9fb-b5f3-3286-e110-000000000047"
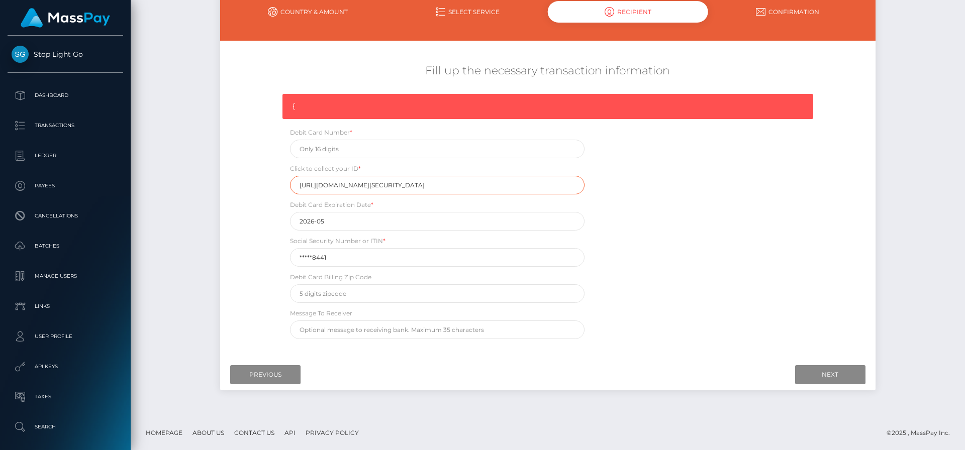
scroll to position [0, 1052]
type input "https://magic.veriff.me/v/eyJhbGciOiJIUzI1NiIsInR5cCI6IkpXVCJ9.eyJpYXQiOjE3NTcx…"
click at [417, 155] on input "text" at bounding box center [437, 149] width 295 height 19
type input "4737023066520788"
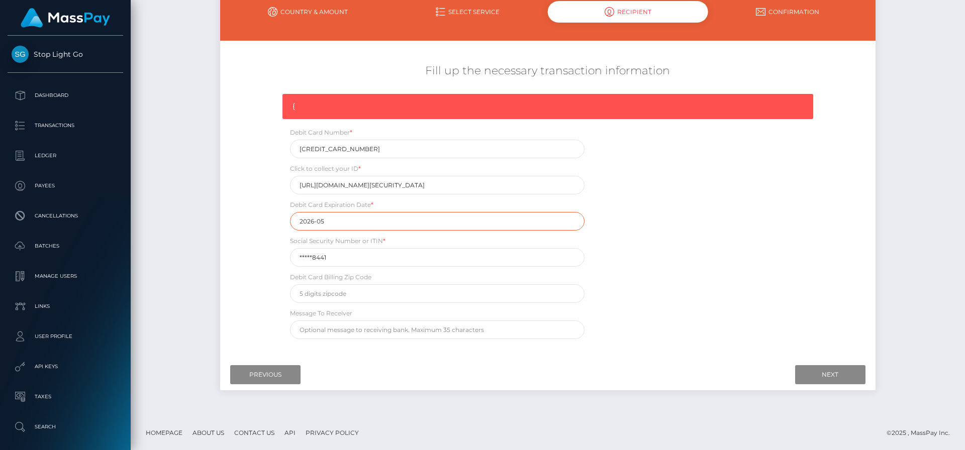
click at [316, 224] on input "2026-05" at bounding box center [437, 221] width 295 height 19
drag, startPoint x: 336, startPoint y: 258, endPoint x: 286, endPoint y: 258, distance: 50.3
click at [287, 258] on div "Social Security Number or ITIN * *****8441" at bounding box center [438, 251] width 310 height 31
type input "155628441"
click at [304, 287] on input "text" at bounding box center [437, 294] width 295 height 19
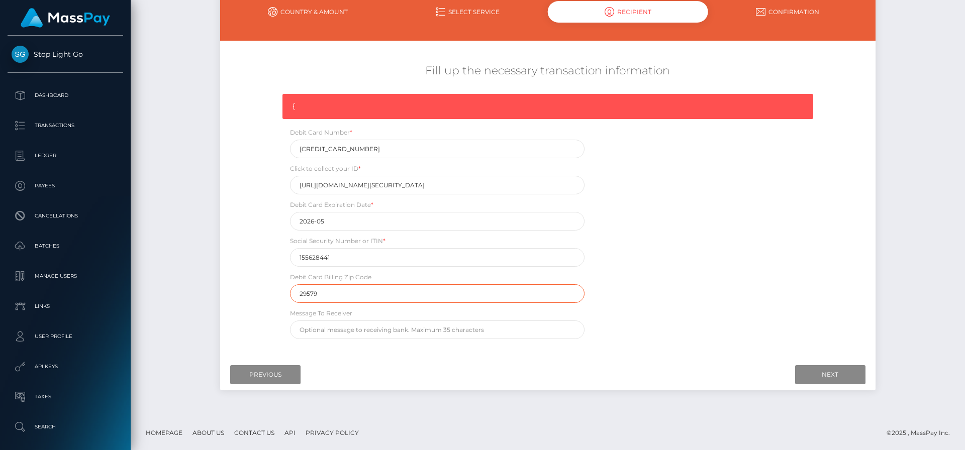
type input "29579"
click at [250, 287] on div "Fill up the necessary transaction information { Debit Card Number * 47370230665…" at bounding box center [547, 201] width 655 height 286
click at [832, 375] on input "Next" at bounding box center [830, 375] width 70 height 19
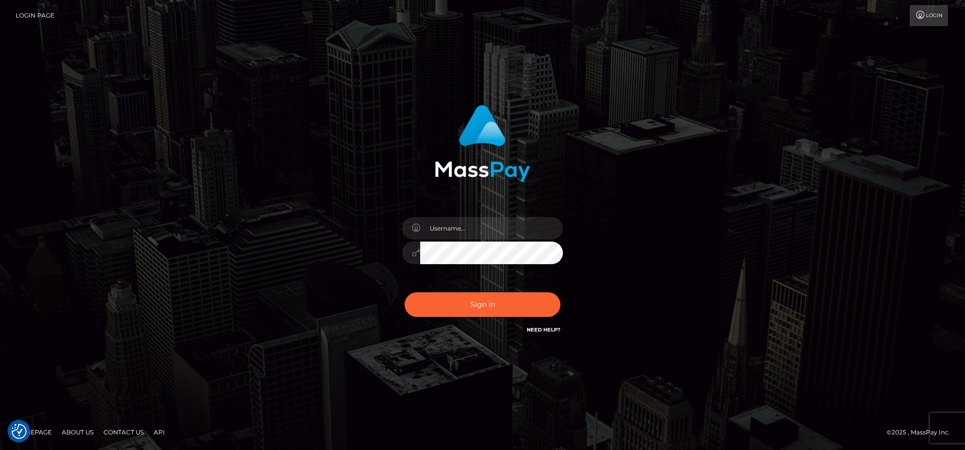
type input "[PERSON_NAME][EMAIL_ADDRESS][PERSON_NAME]"
